Goal: Task Accomplishment & Management: Manage account settings

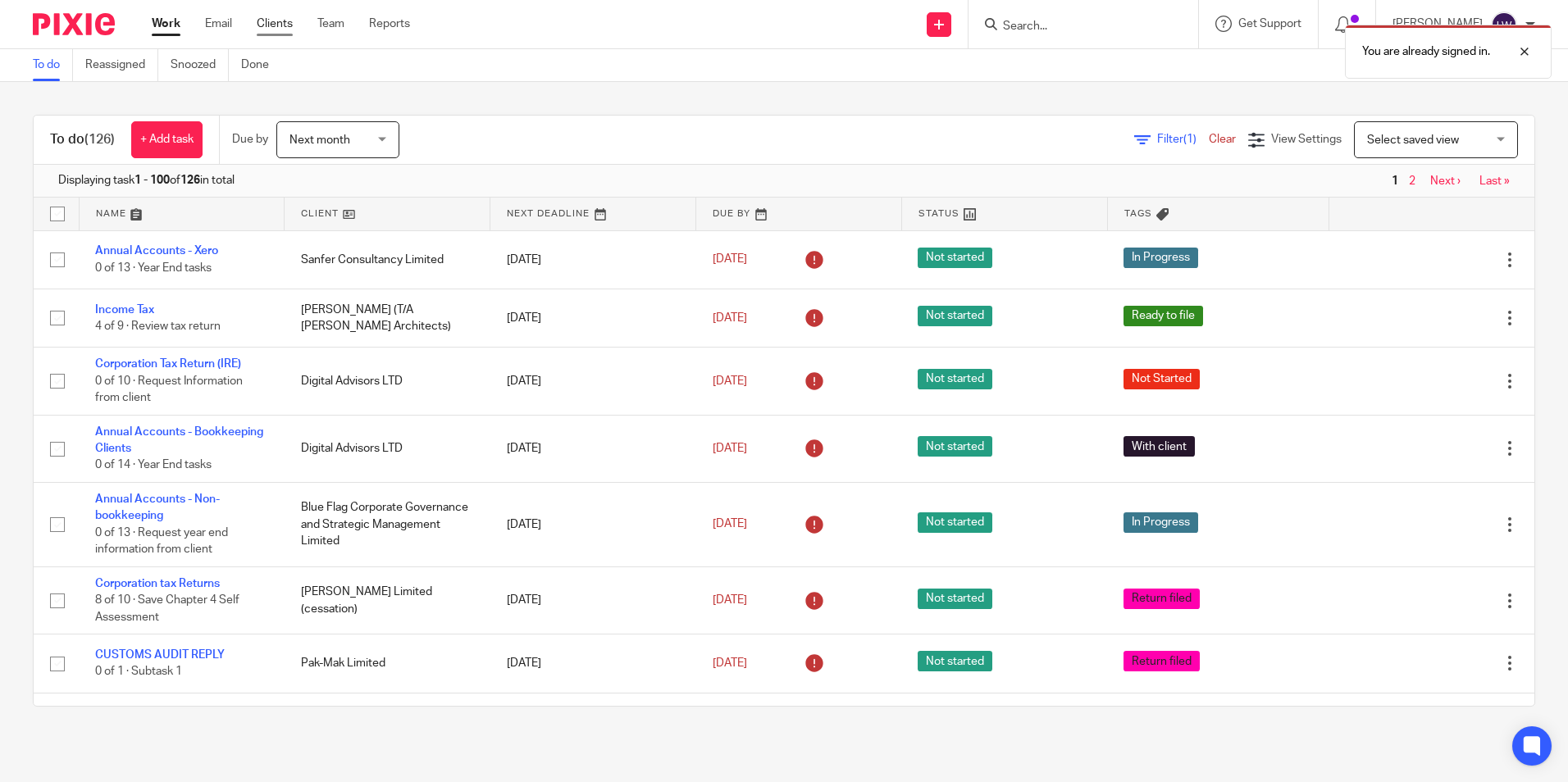
click at [268, 22] on link "Clients" at bounding box center [274, 24] width 36 height 17
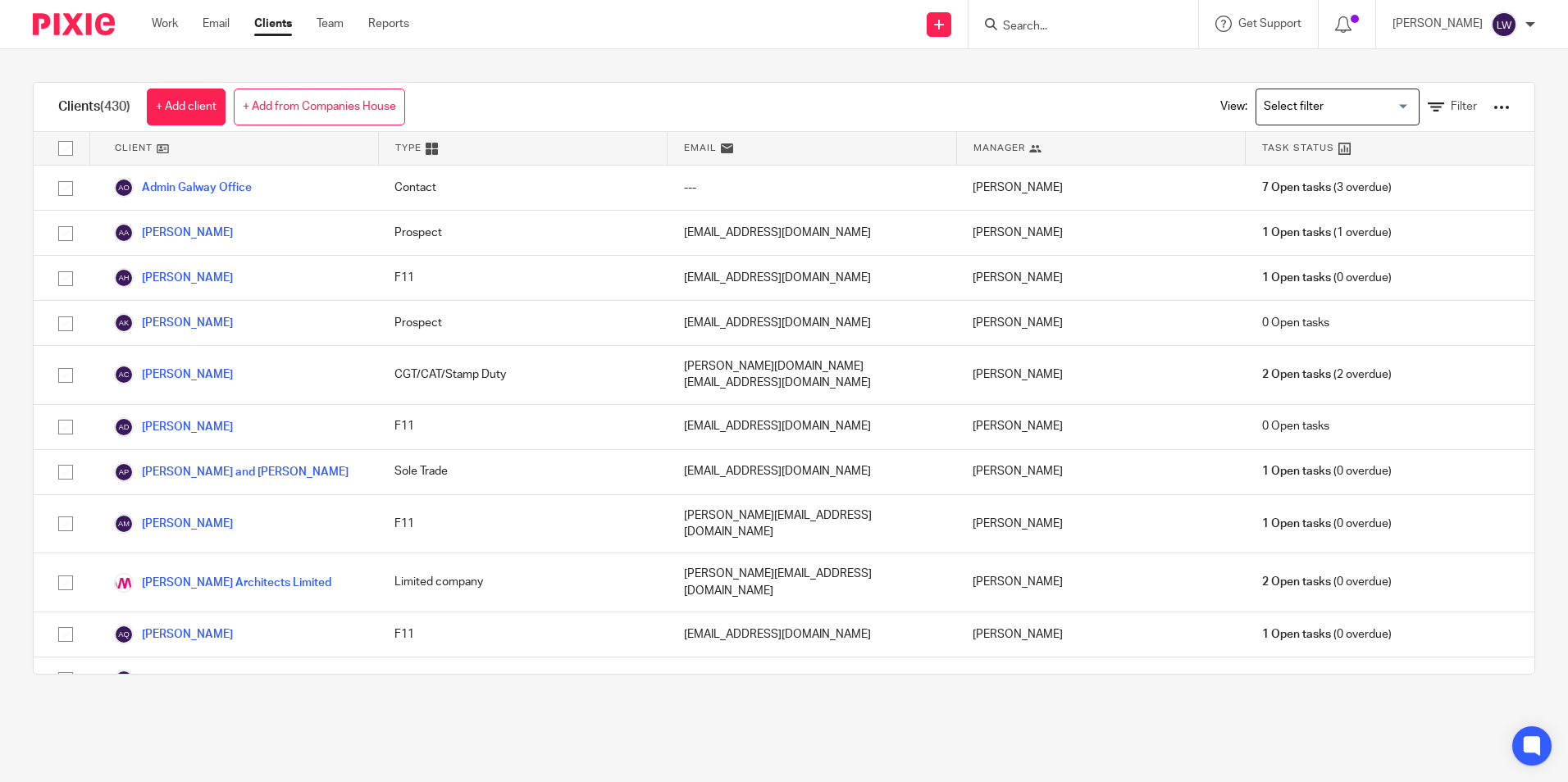
click at [1123, 31] on input "Search" at bounding box center [1075, 27] width 147 height 15
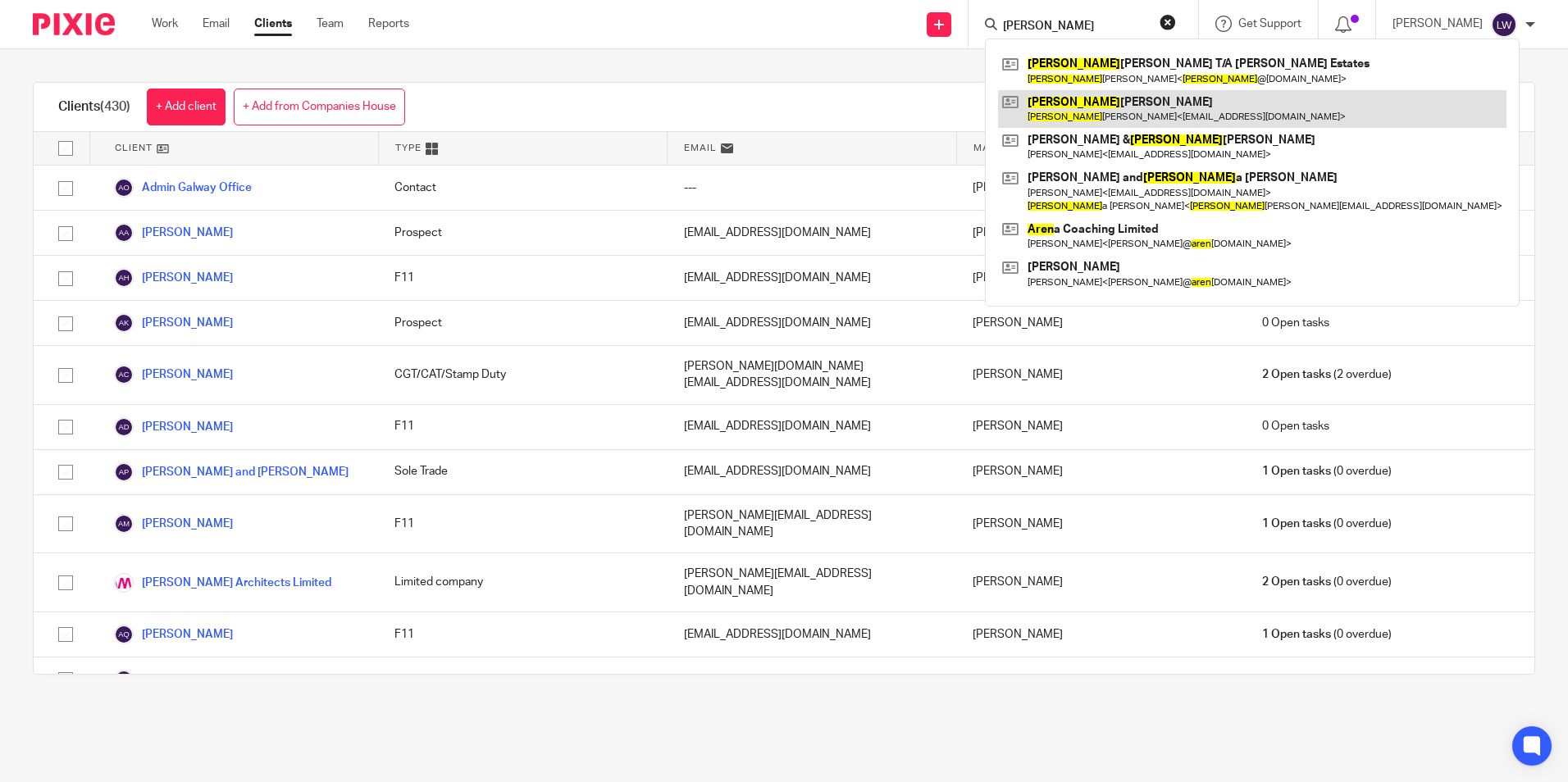
type input "karen"
click at [1103, 100] on link at bounding box center [1252, 109] width 508 height 37
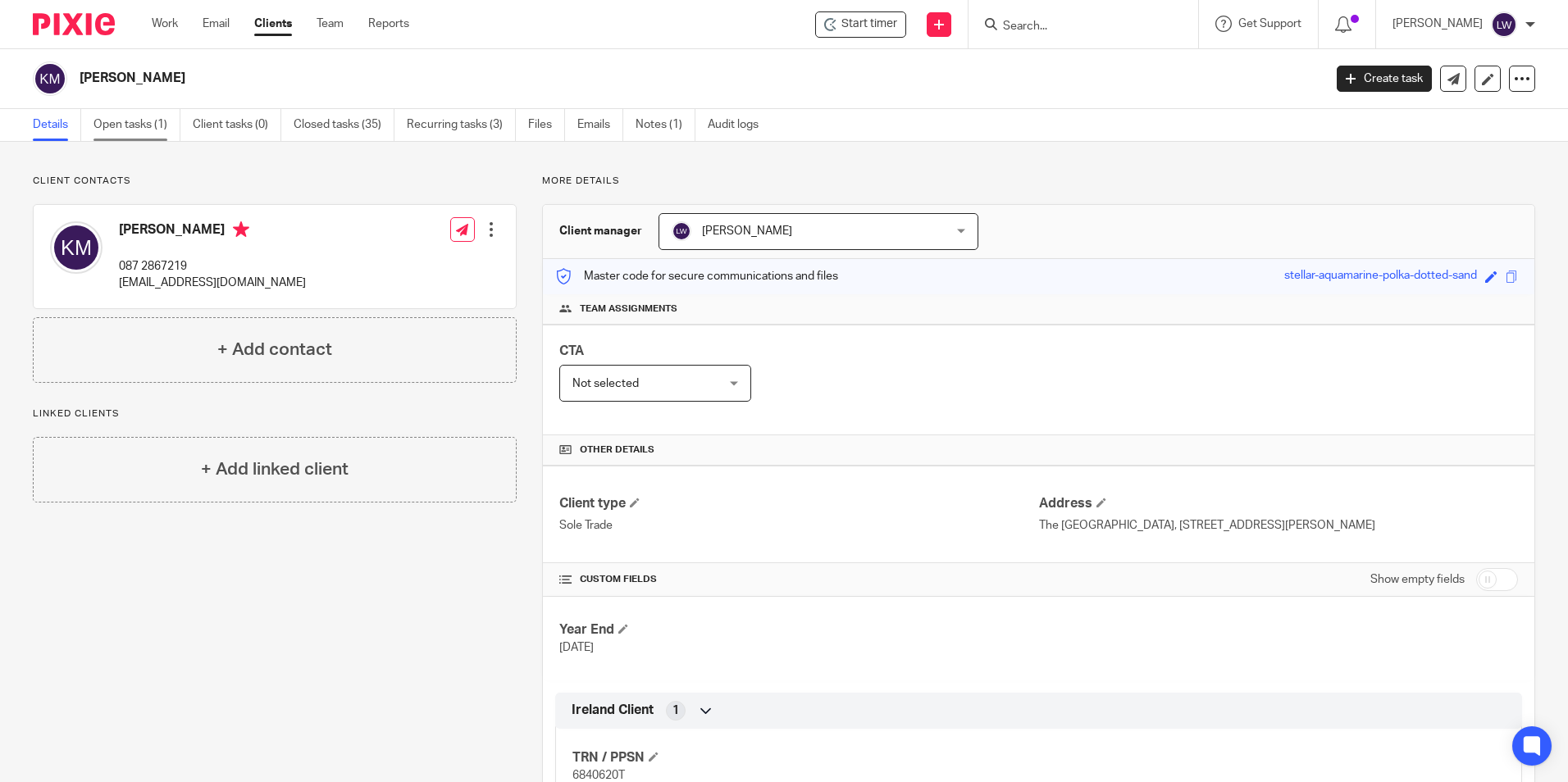
click at [158, 126] on link "Open tasks (1)" at bounding box center [136, 125] width 87 height 32
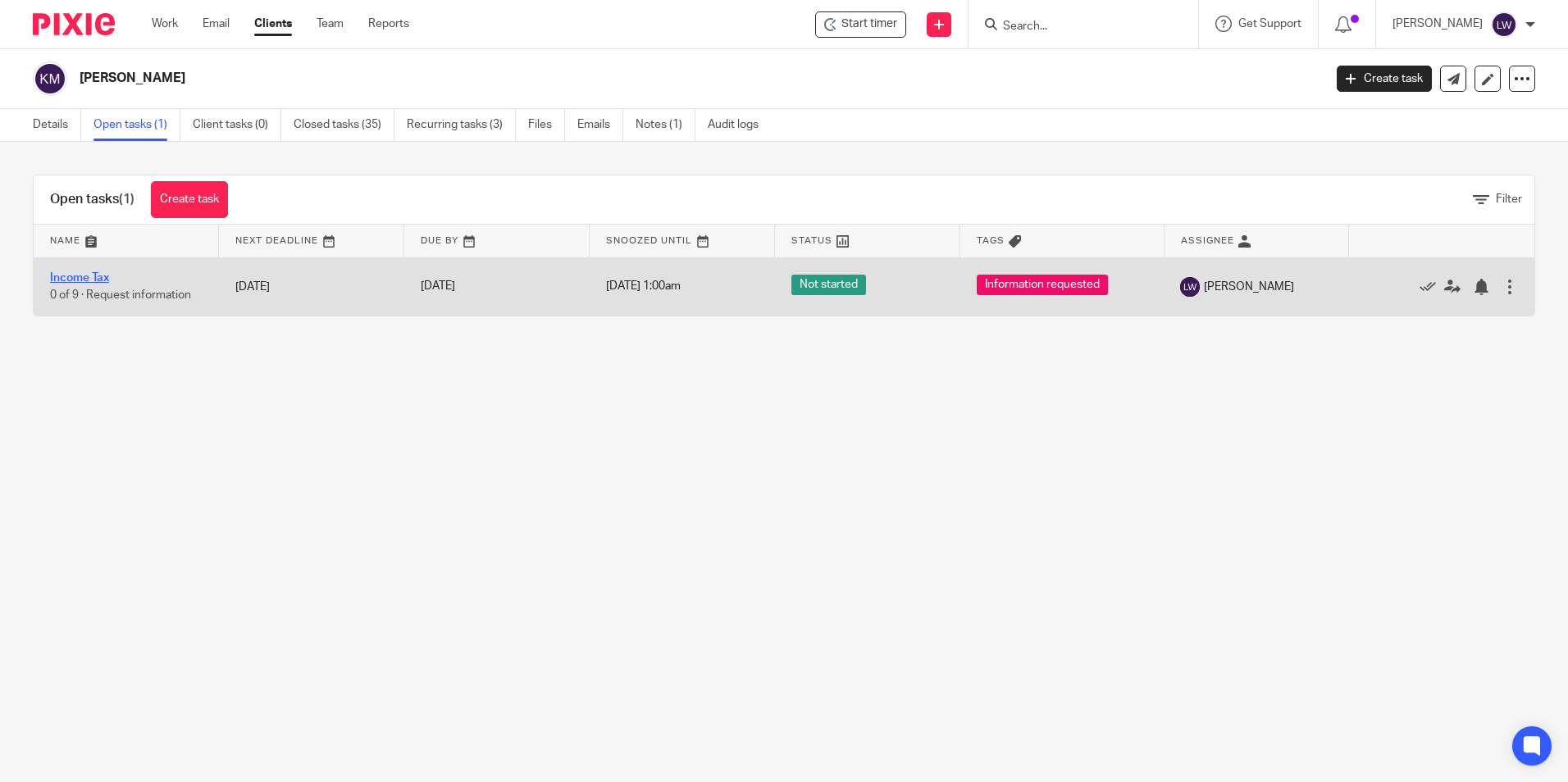
click at [76, 281] on link "Income Tax" at bounding box center [79, 278] width 59 height 11
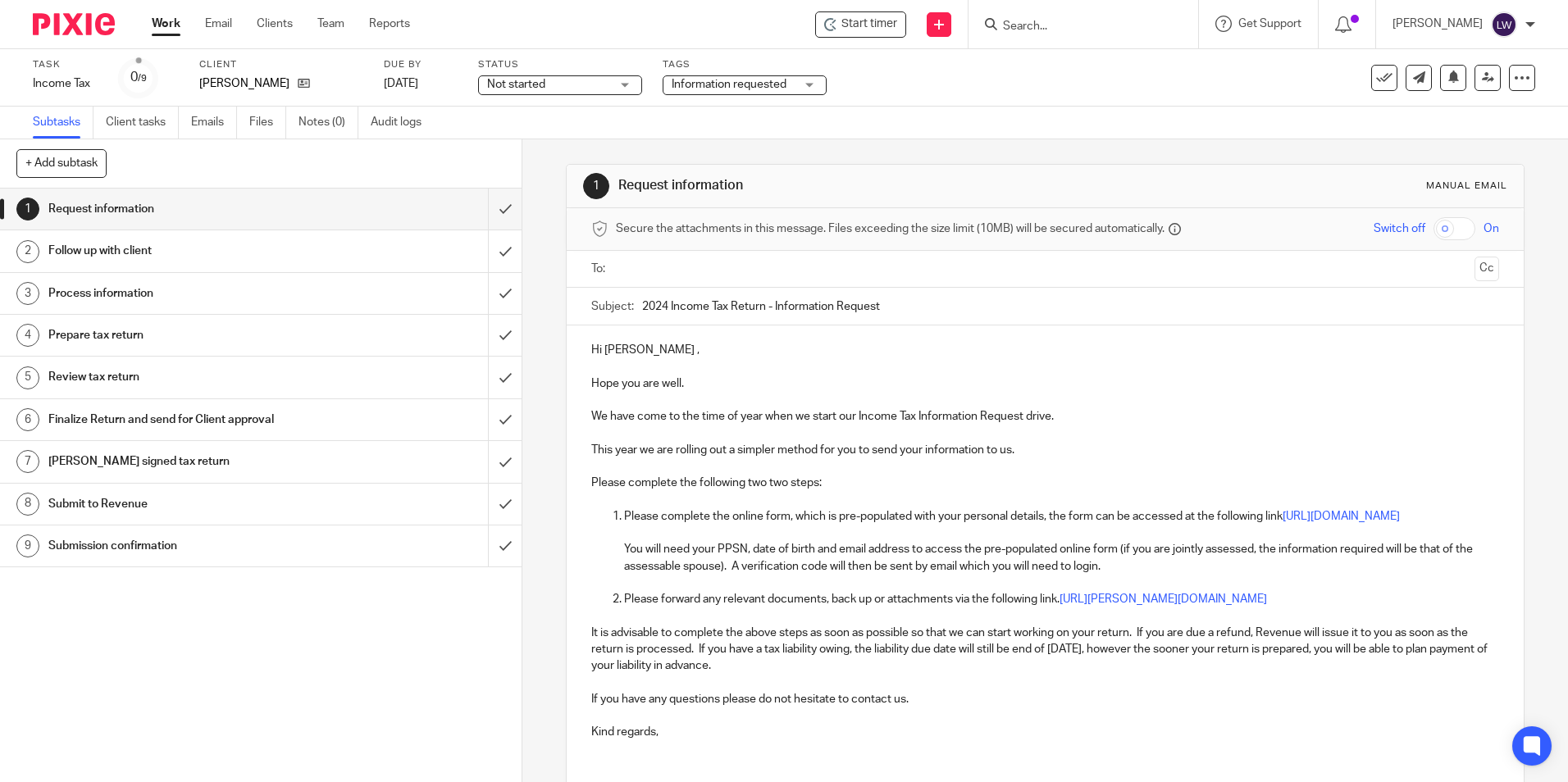
click at [628, 85] on div "Not started Not started" at bounding box center [560, 85] width 164 height 20
click at [625, 86] on div "Not started Not started" at bounding box center [560, 85] width 164 height 20
click at [817, 86] on div "Information requested" at bounding box center [745, 85] width 164 height 20
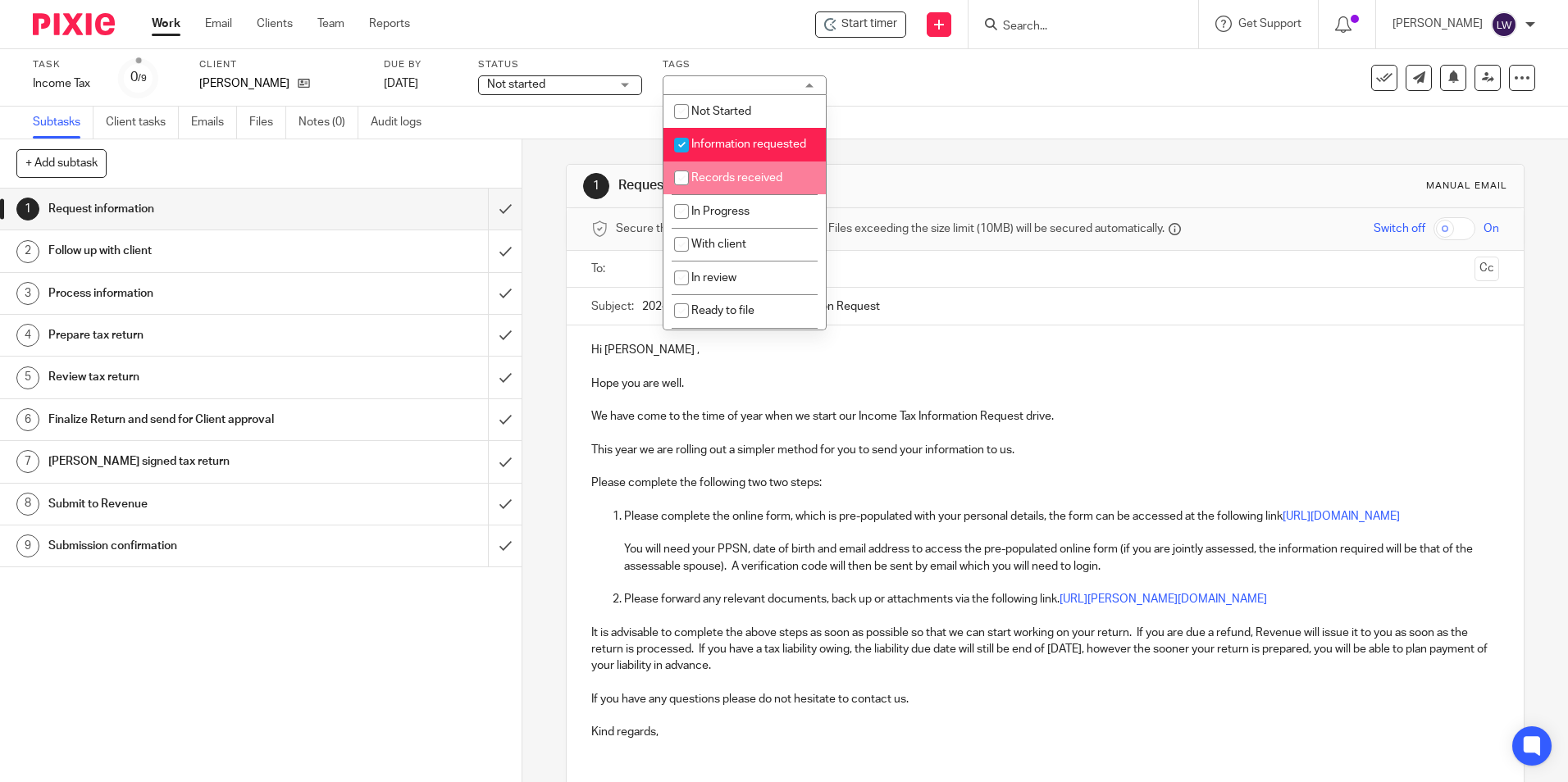
click at [727, 183] on li "Records received" at bounding box center [745, 178] width 162 height 34
checkbox input "true"
click at [684, 143] on input "checkbox" at bounding box center [681, 144] width 31 height 31
checkbox input "false"
click at [368, 621] on div "1 Request information 2 Follow up with client 3 Process information 4 Prepare t…" at bounding box center [261, 485] width 522 height 594
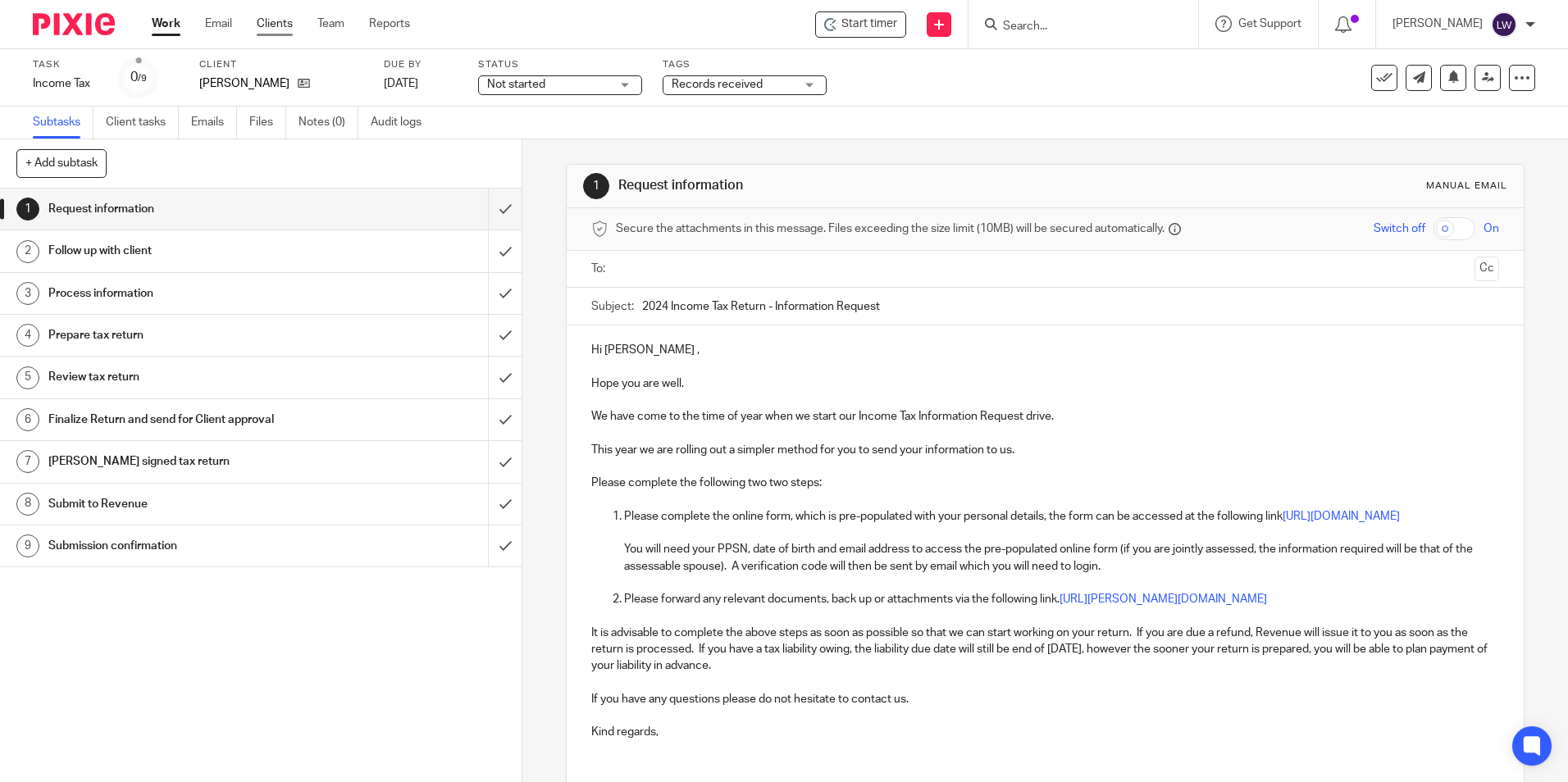
click at [282, 24] on link "Clients" at bounding box center [274, 24] width 36 height 17
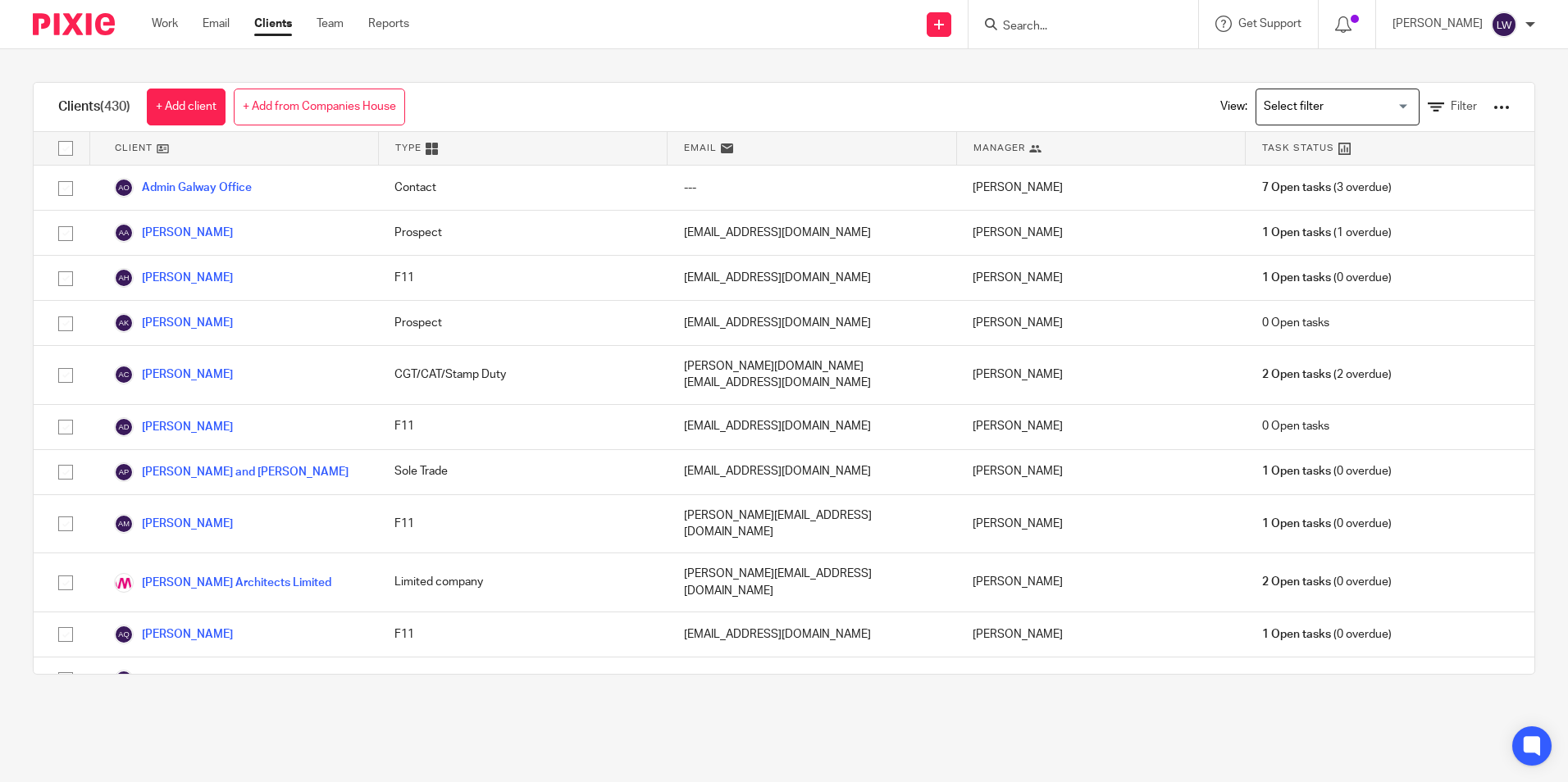
click at [1070, 31] on input "Search" at bounding box center [1075, 27] width 147 height 15
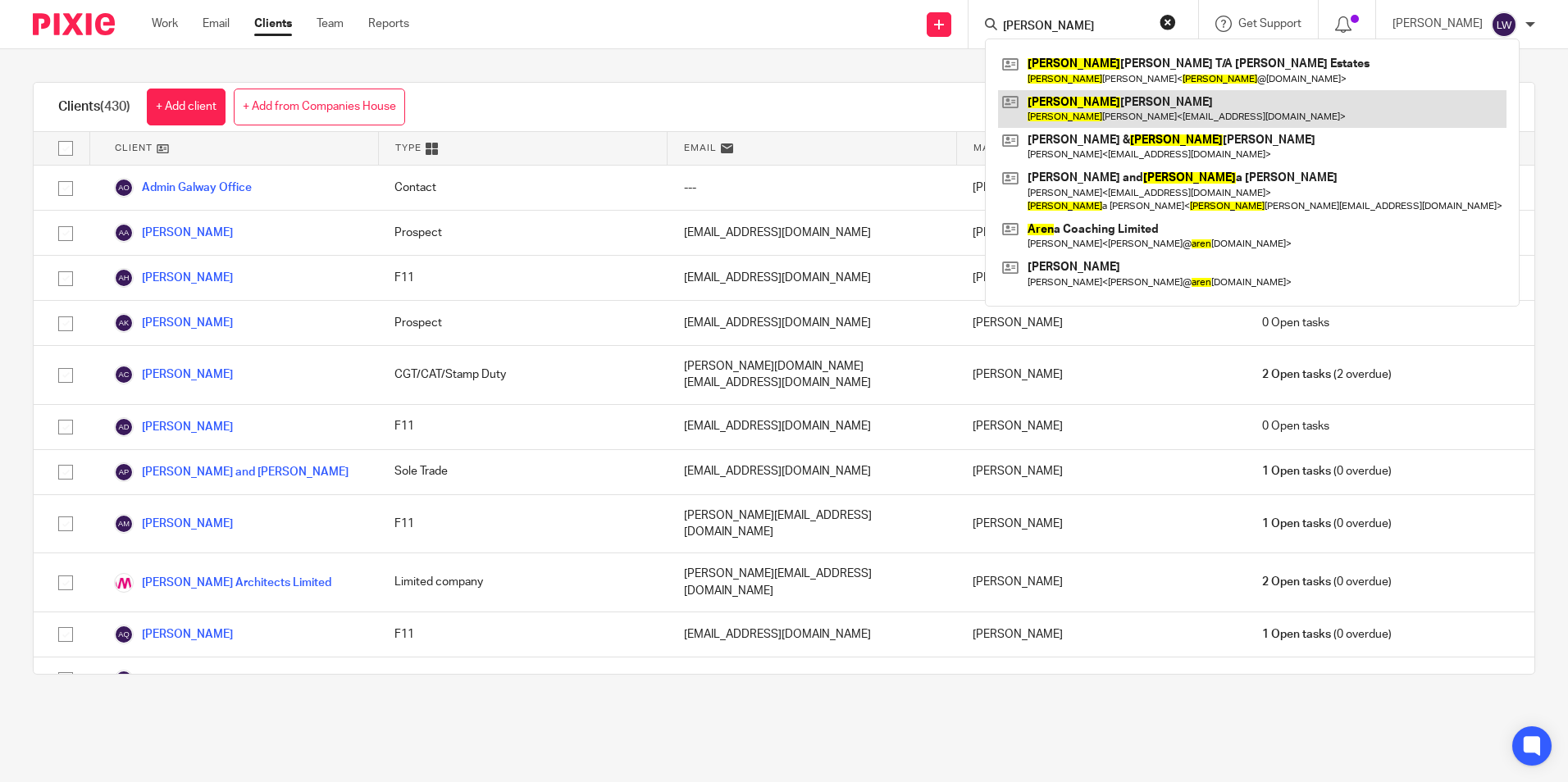
type input "karen"
click at [1074, 113] on link at bounding box center [1252, 109] width 508 height 37
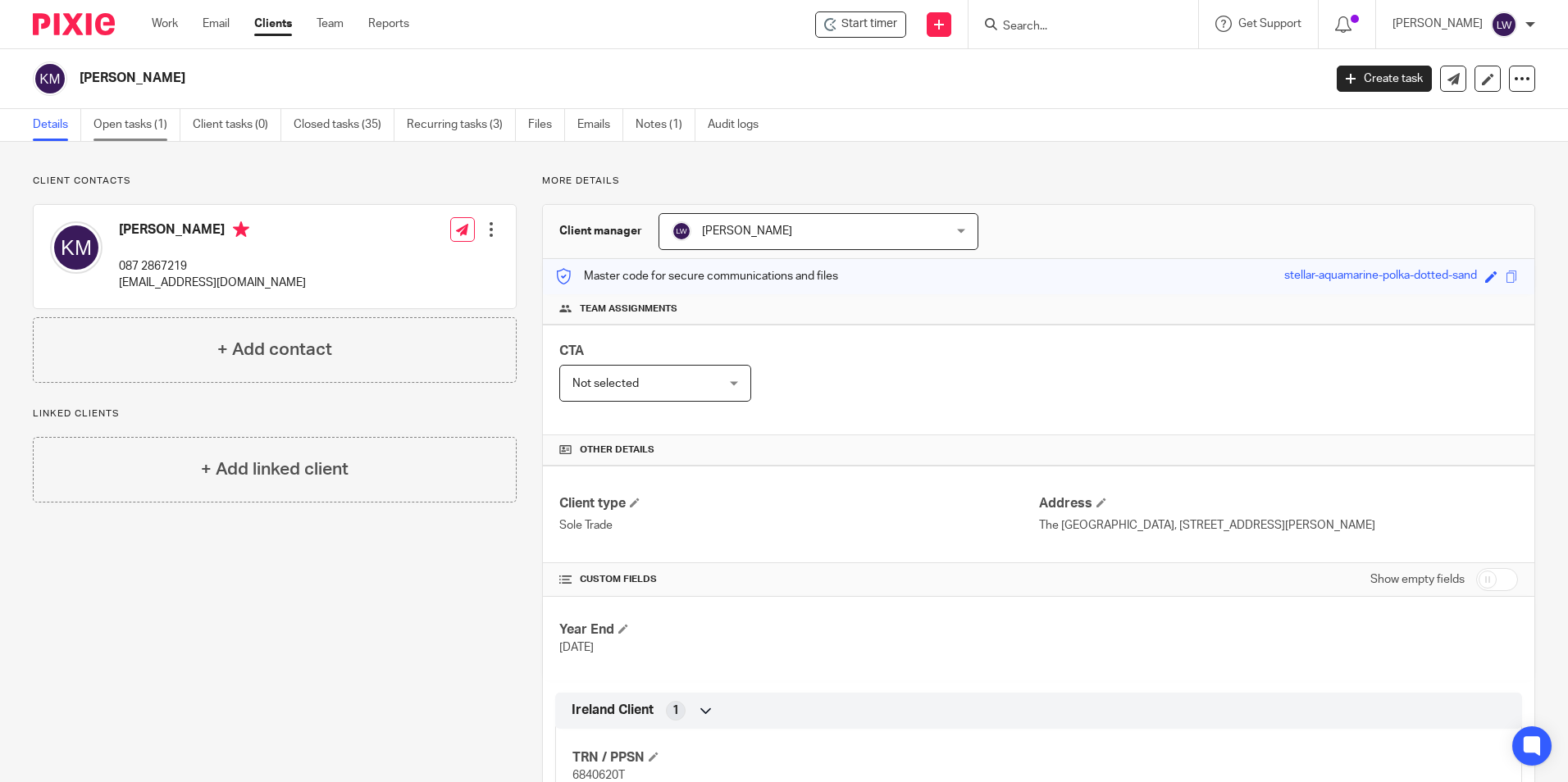
click at [118, 125] on link "Open tasks (1)" at bounding box center [136, 125] width 87 height 32
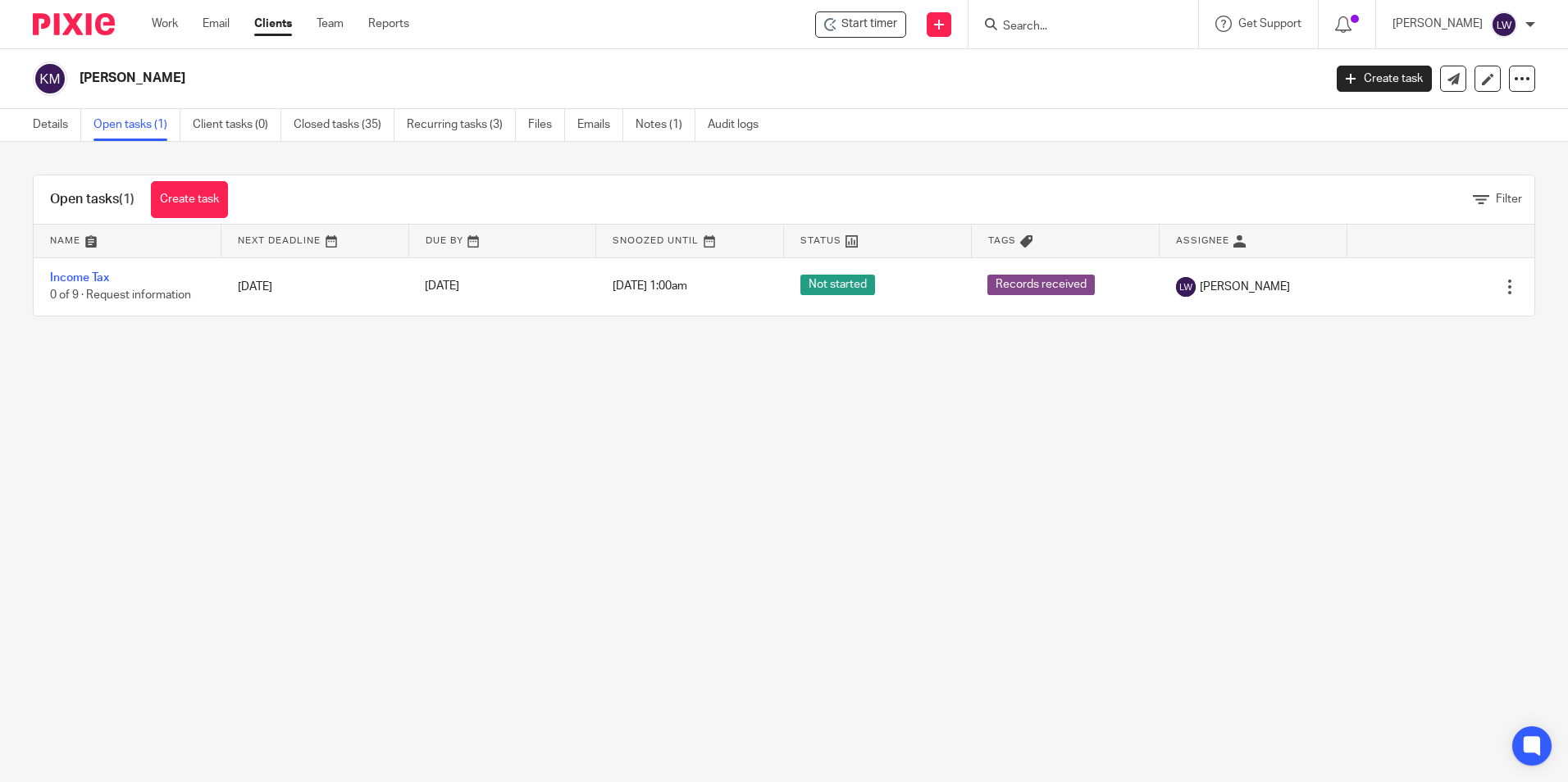
click at [1065, 10] on div at bounding box center [1083, 24] width 229 height 48
click at [1074, 28] on input "Search" at bounding box center [1075, 27] width 147 height 15
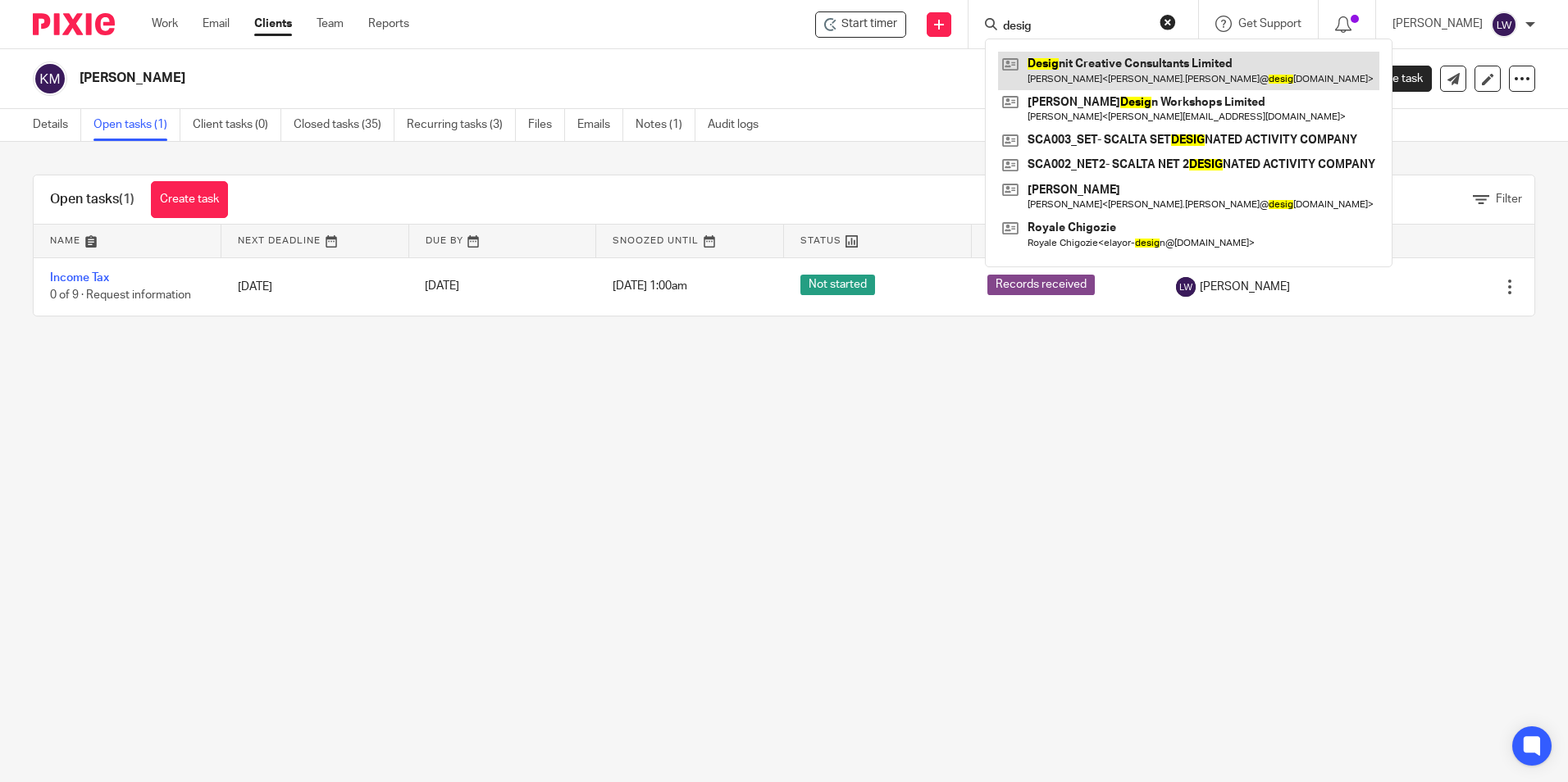
type input "desig"
click at [1142, 69] on link at bounding box center [1189, 70] width 381 height 37
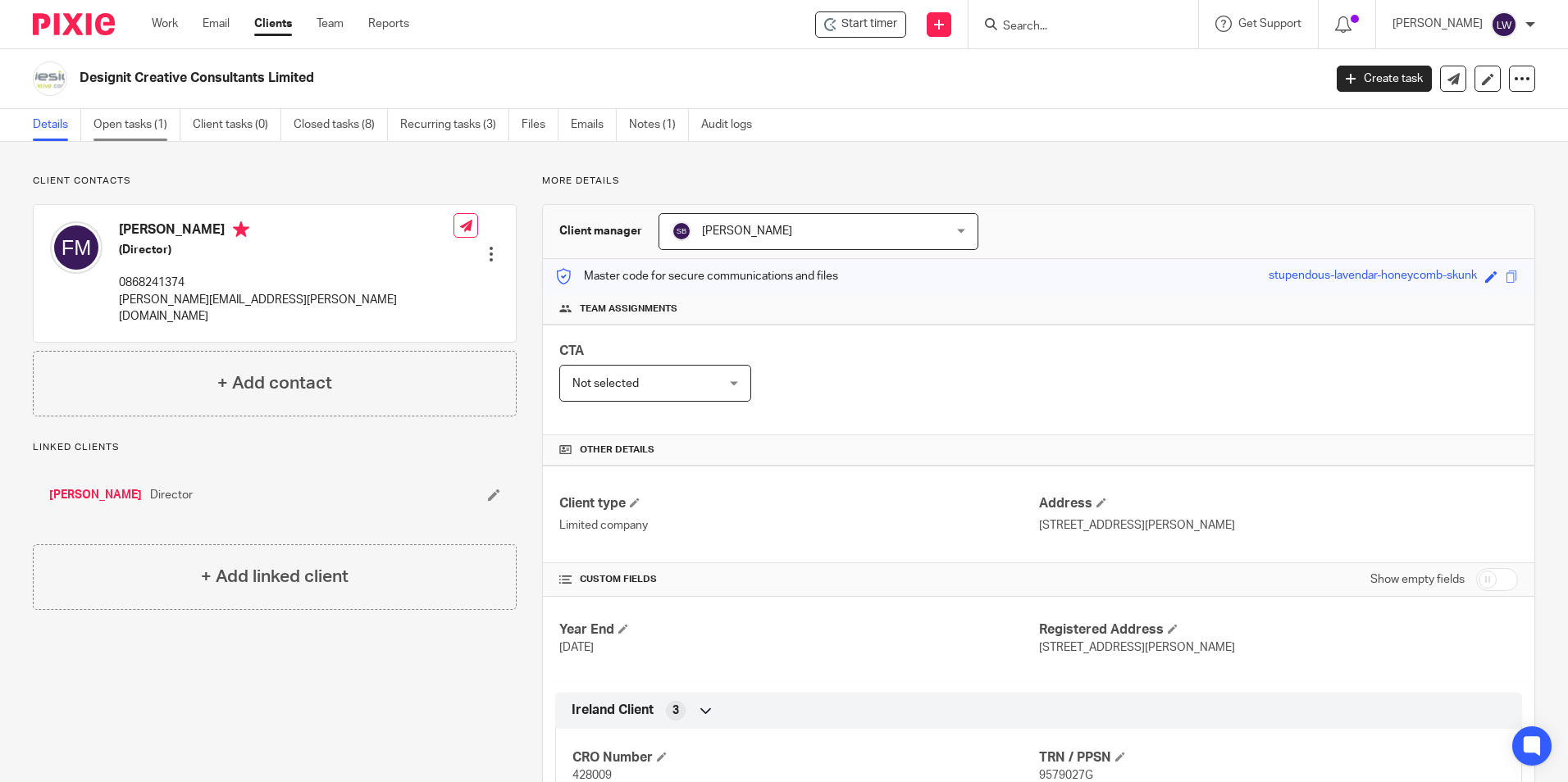
click at [134, 129] on link "Open tasks (1)" at bounding box center [136, 125] width 87 height 32
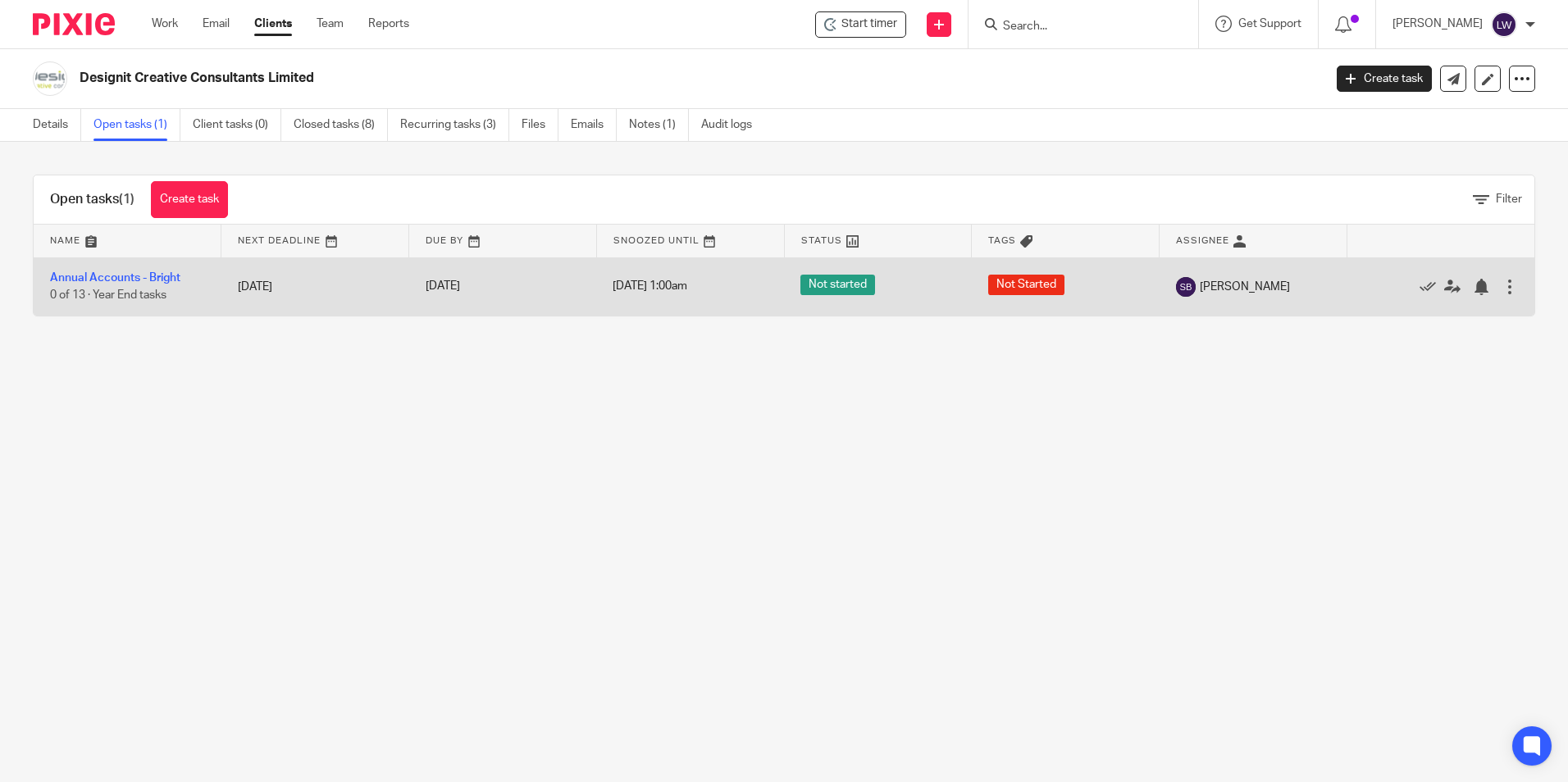
click at [1007, 281] on span "Not Started" at bounding box center [1026, 285] width 76 height 21
click at [146, 274] on link "Annual Accounts - Bright" at bounding box center [116, 278] width 131 height 11
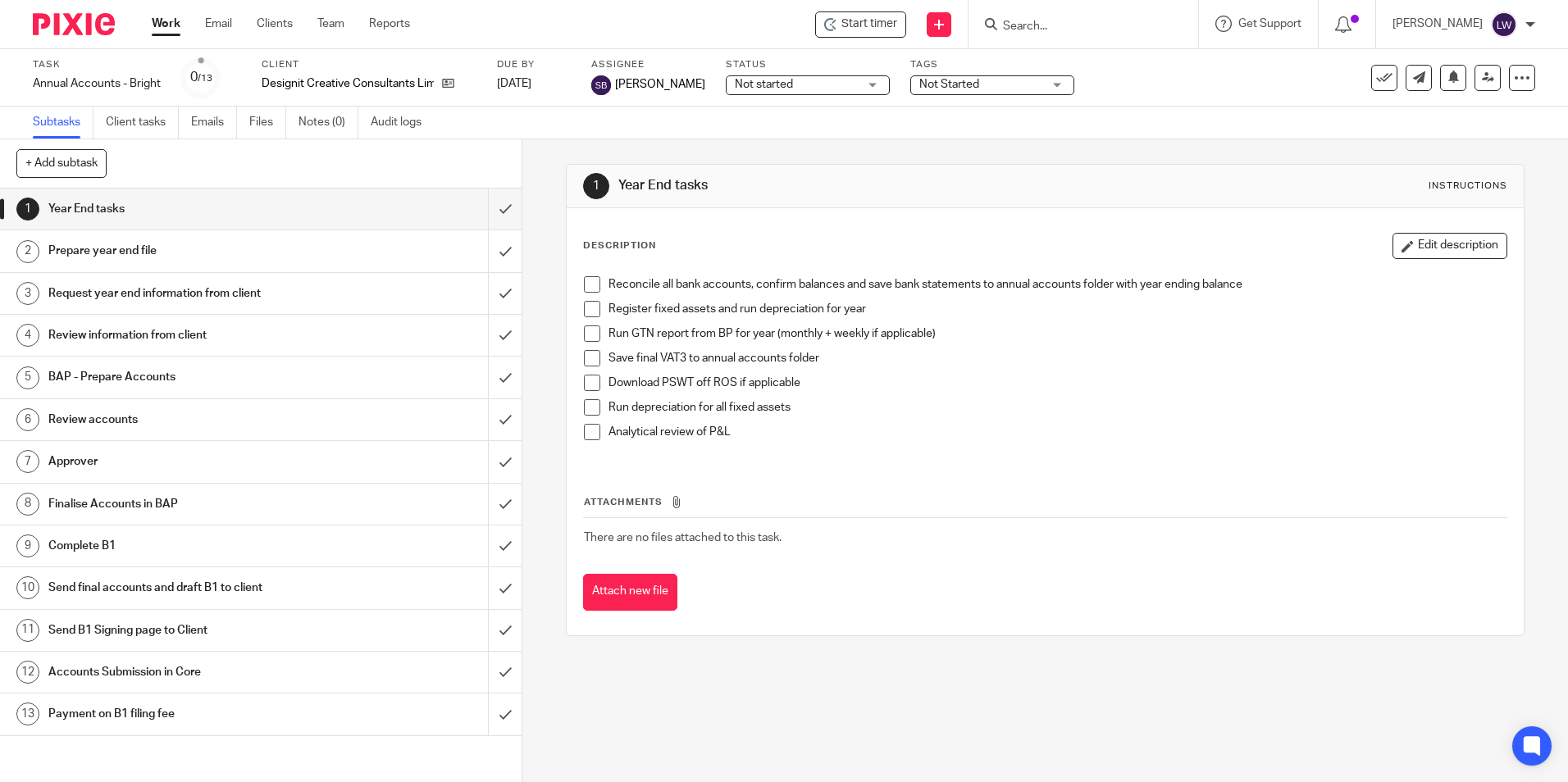
click at [1046, 83] on div "Not Started" at bounding box center [993, 85] width 164 height 20
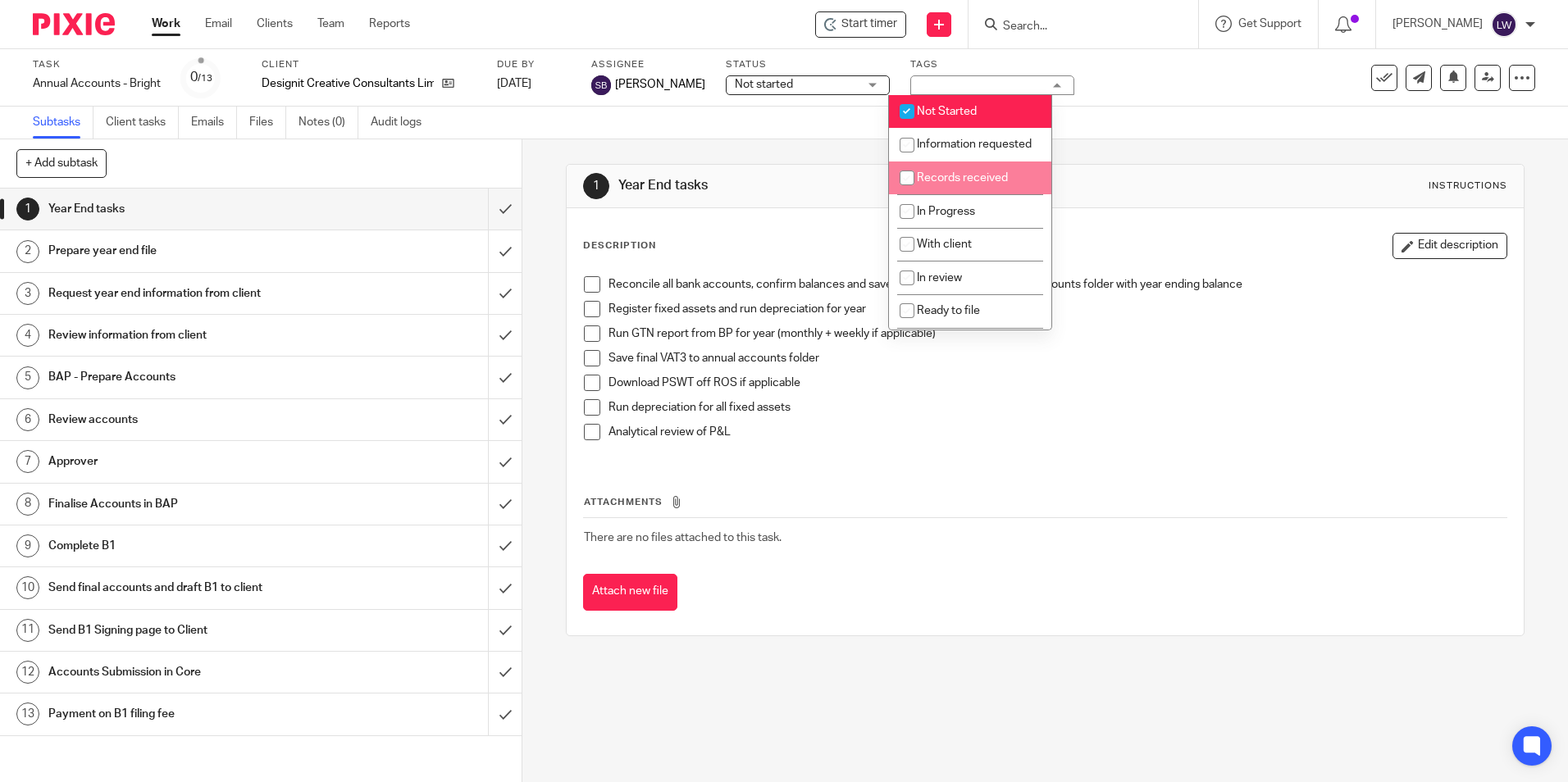
click at [1006, 195] on li "Records received" at bounding box center [970, 178] width 162 height 34
checkbox input "true"
click at [970, 99] on li "Not Started" at bounding box center [970, 112] width 162 height 34
checkbox input "false"
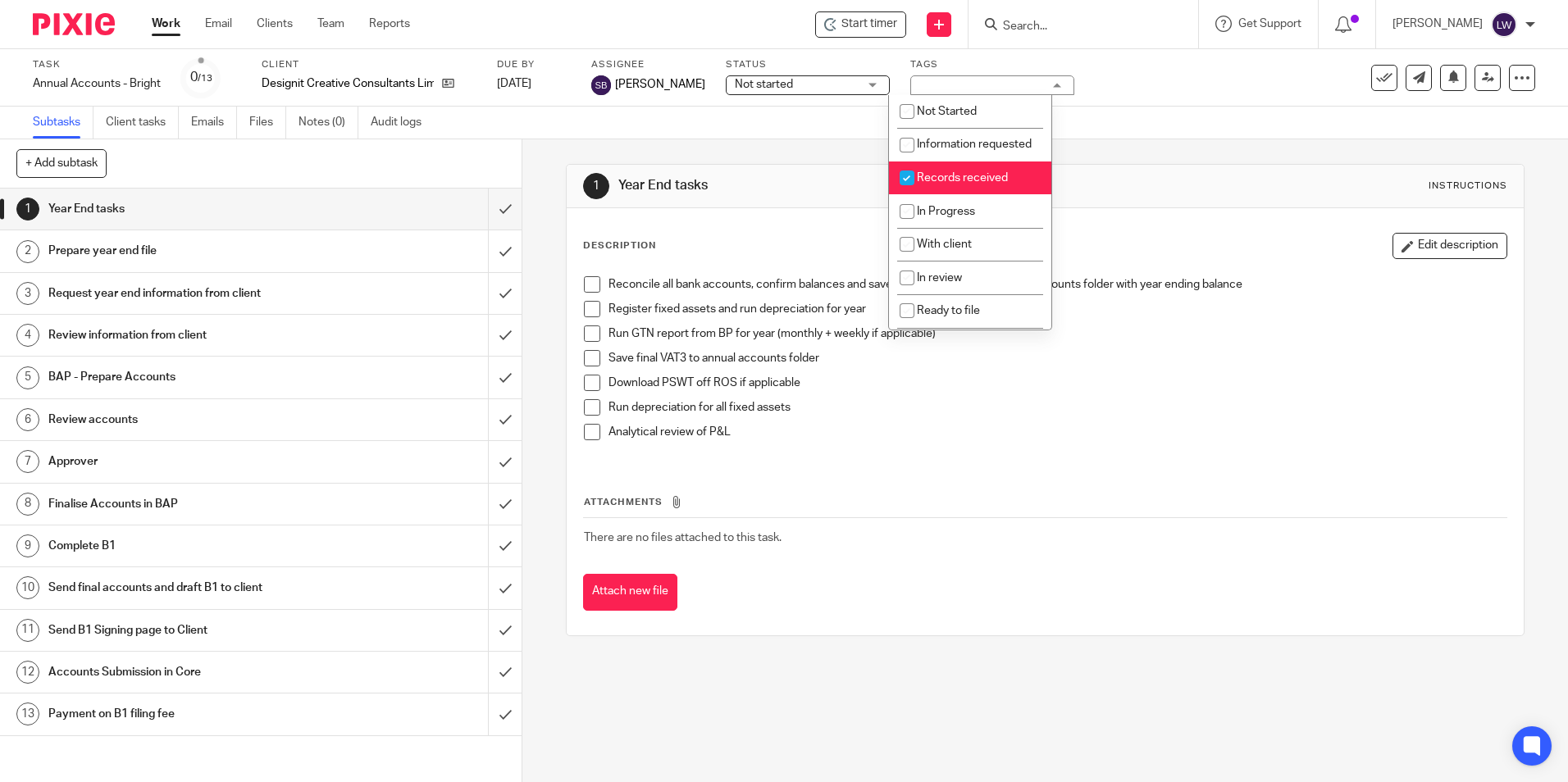
click at [1123, 105] on div "Task Annual Accounts - Bright Save Annual Accounts - Bright 0 /13 Client Design…" at bounding box center [784, 78] width 1568 height 58
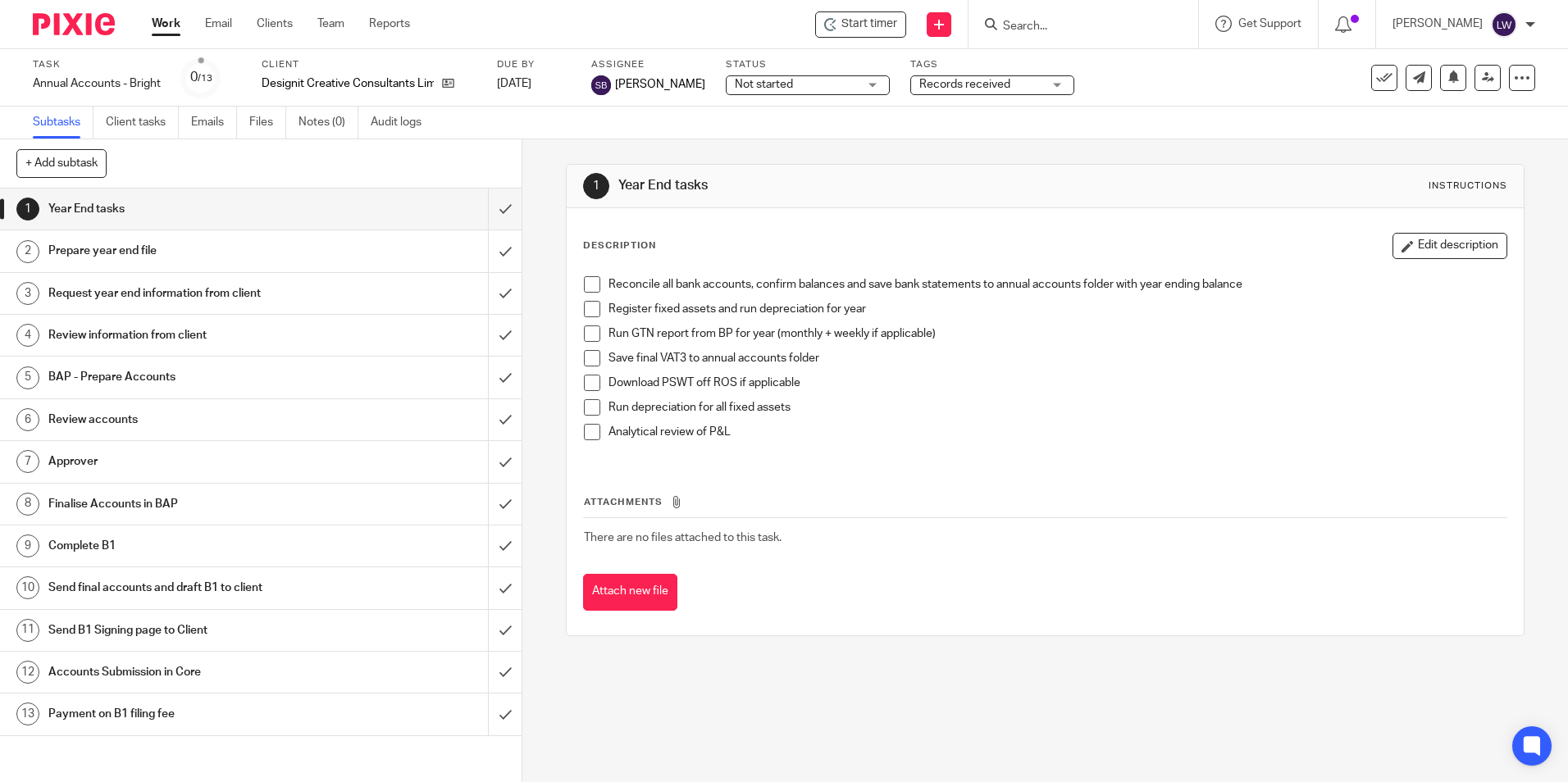
click at [162, 13] on div "Work Email Clients Team Reports Work Email Clients Team Reports Settings" at bounding box center [284, 24] width 299 height 48
click at [167, 29] on link "Work" at bounding box center [166, 24] width 29 height 17
